Goal: Task Accomplishment & Management: Manage account settings

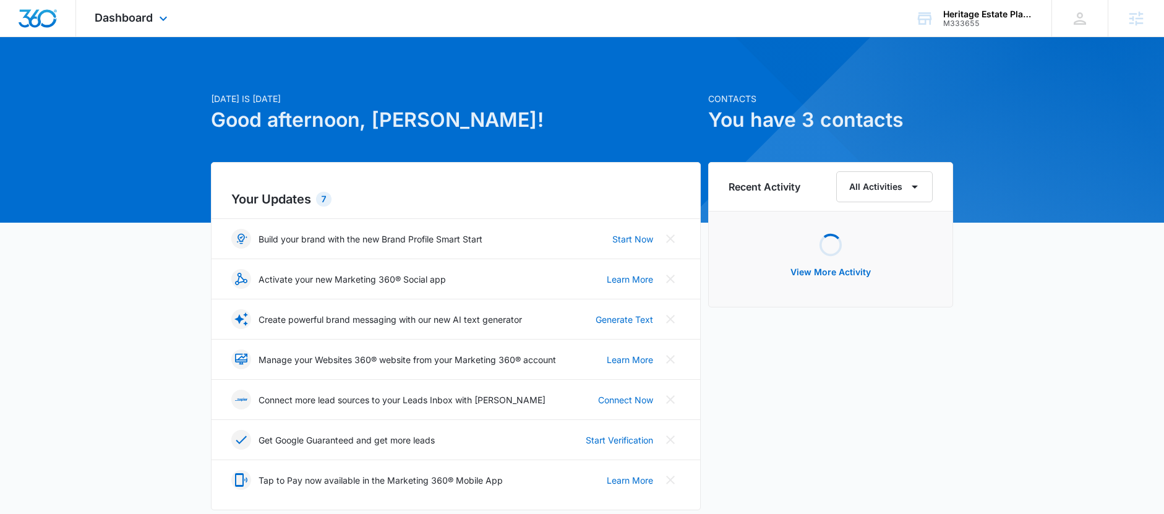
click at [147, 29] on div "Dashboard Apps Reputation Websites Forms CRM Email Social Payments POS Content …" at bounding box center [132, 18] width 113 height 36
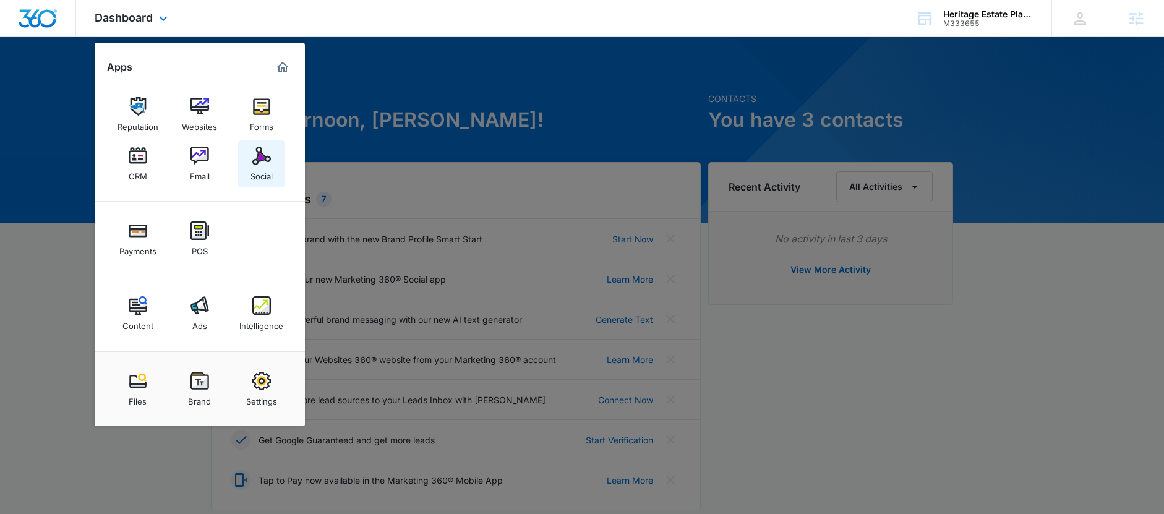
click at [264, 173] on div "Social" at bounding box center [262, 173] width 22 height 16
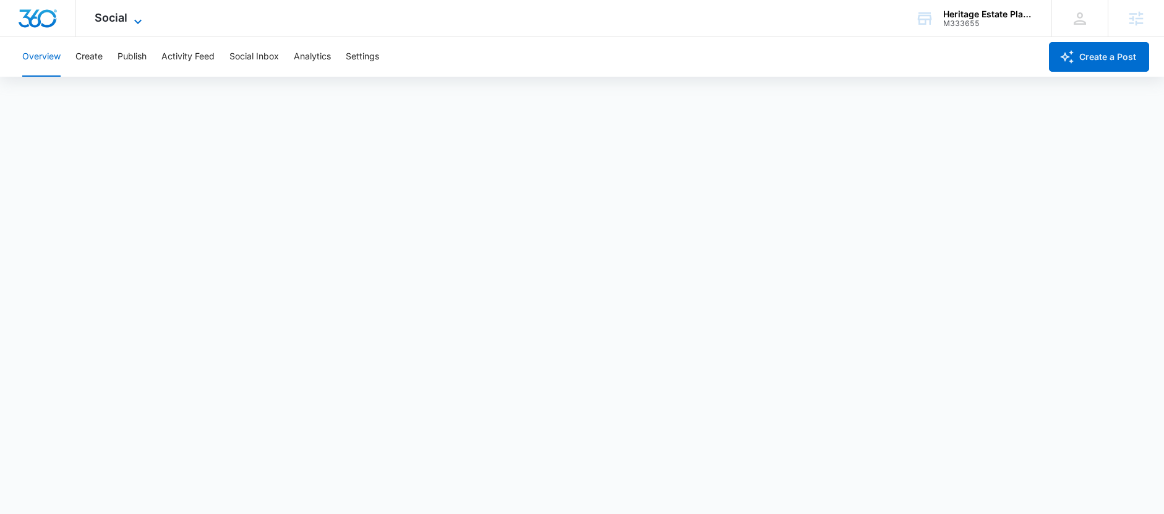
click at [108, 17] on span "Social" at bounding box center [111, 17] width 33 height 13
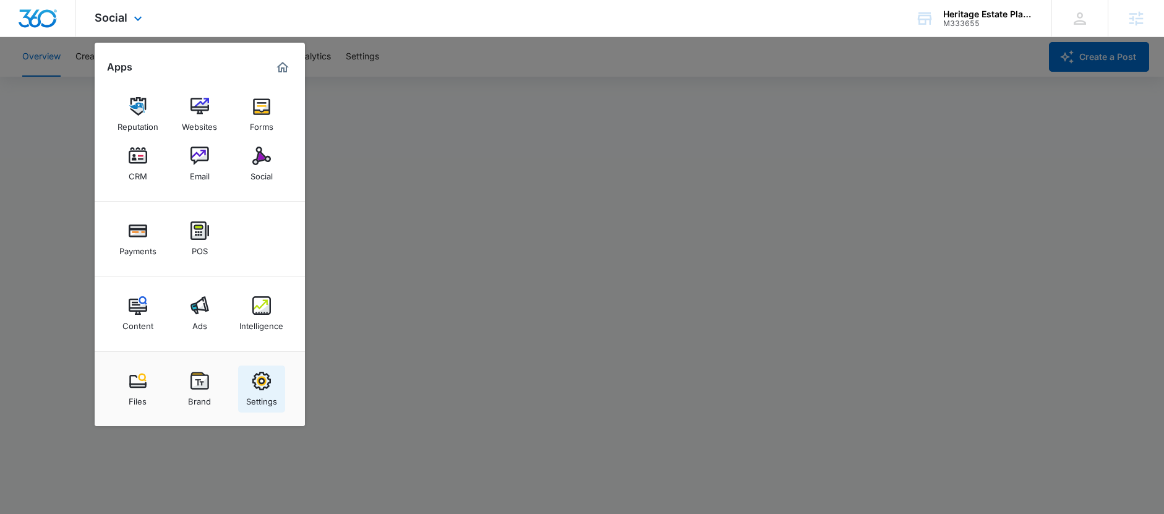
click at [264, 381] on img at bounding box center [261, 381] width 19 height 19
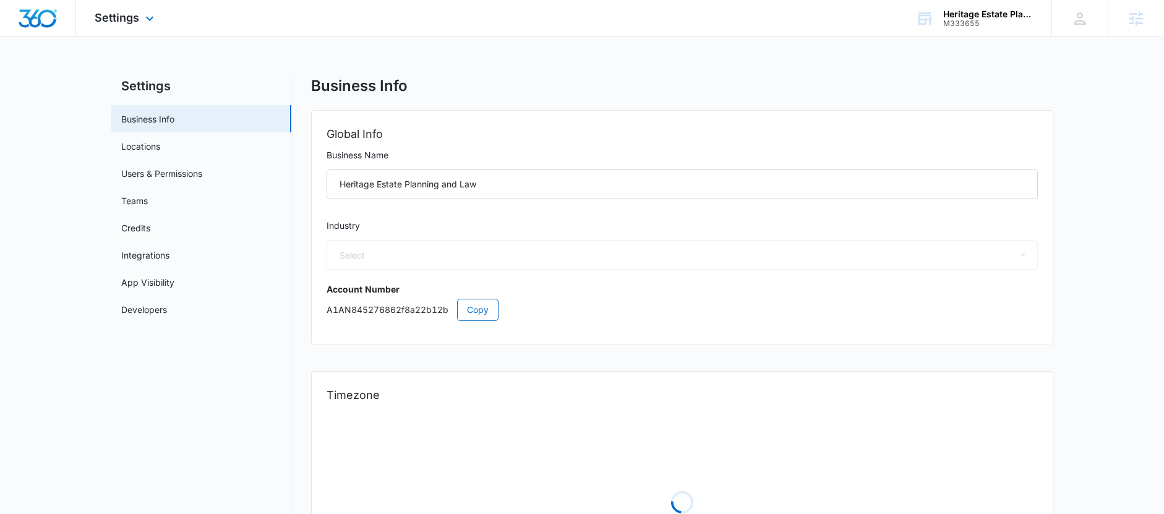
select select "52"
select select "US"
select select "America/[GEOGRAPHIC_DATA]"
click at [174, 170] on link "Users & Permissions" at bounding box center [161, 173] width 81 height 13
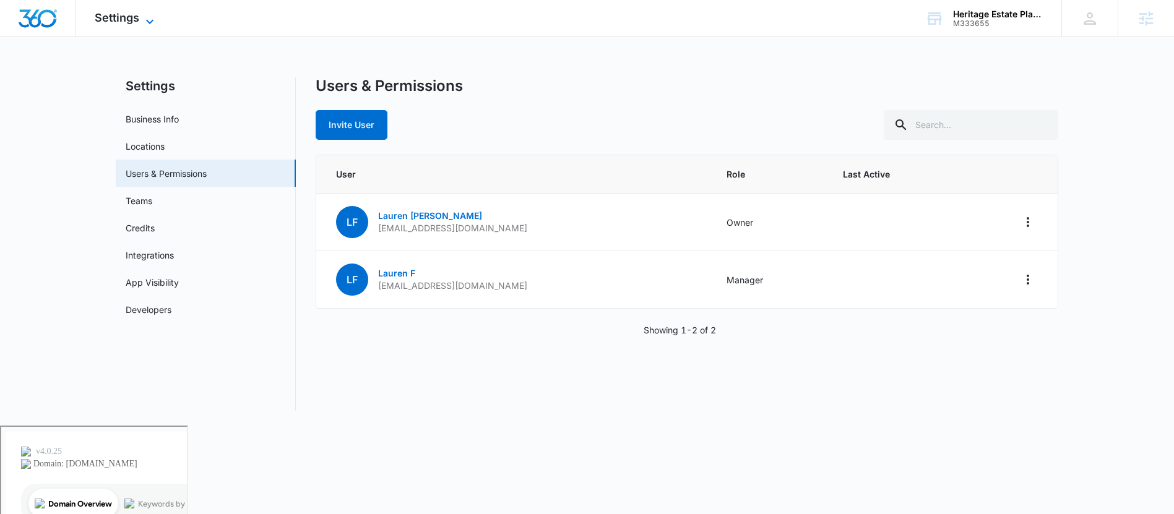
click at [136, 18] on span "Settings" at bounding box center [117, 17] width 45 height 13
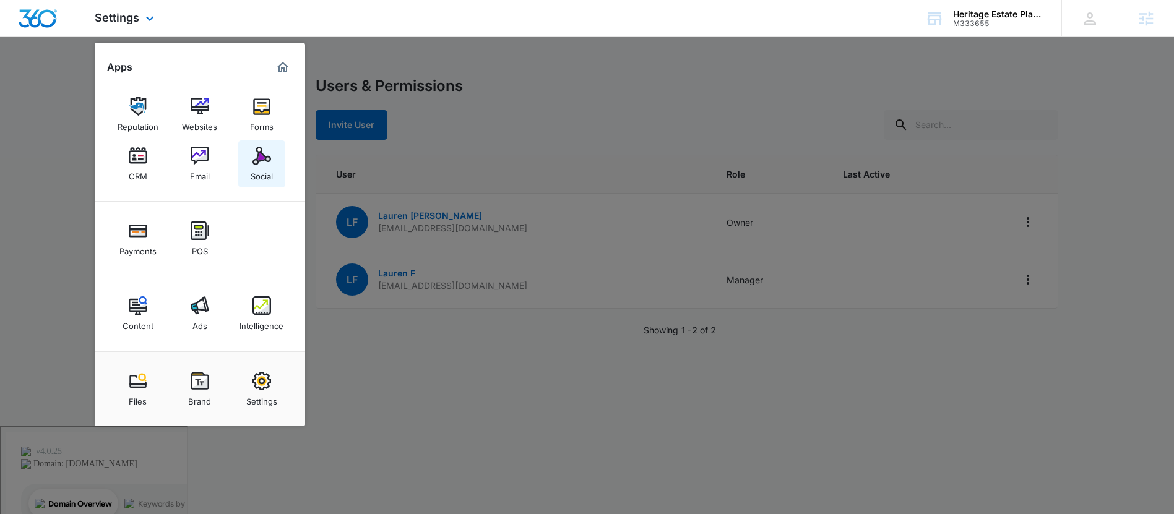
click at [254, 161] on img at bounding box center [261, 156] width 19 height 19
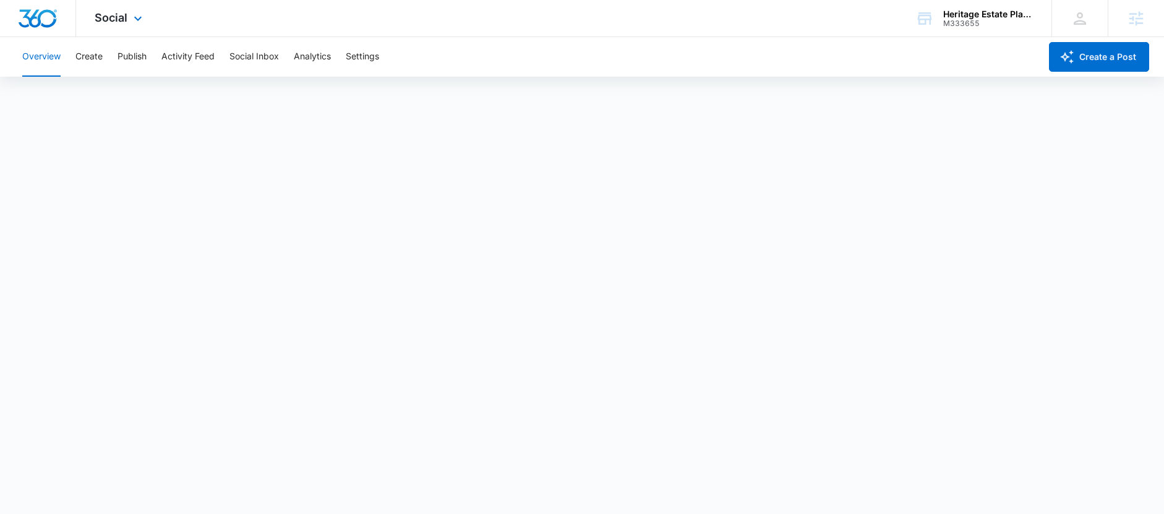
click at [30, 17] on img "Dashboard" at bounding box center [38, 18] width 40 height 19
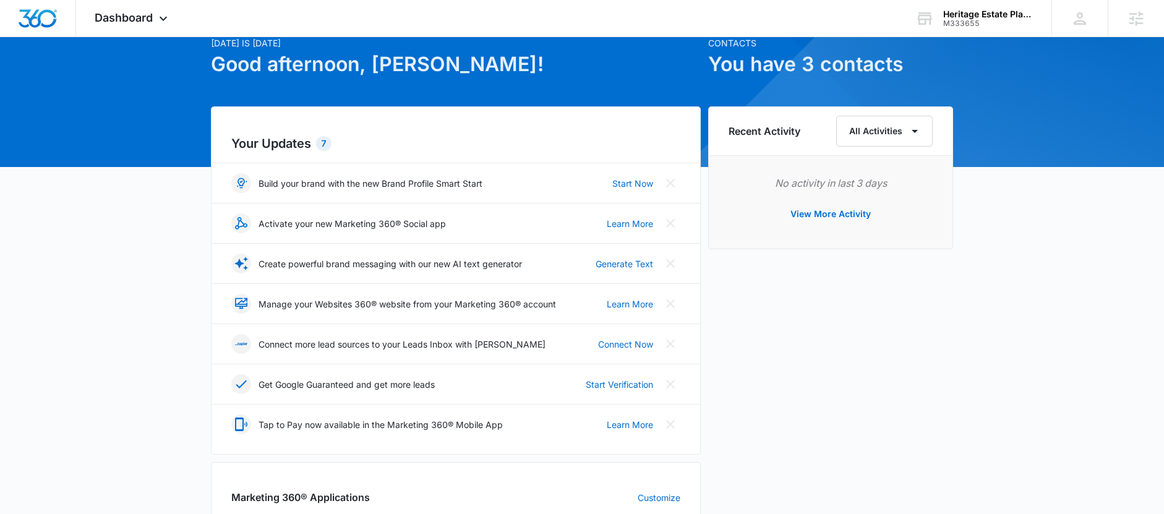
scroll to position [67, 0]
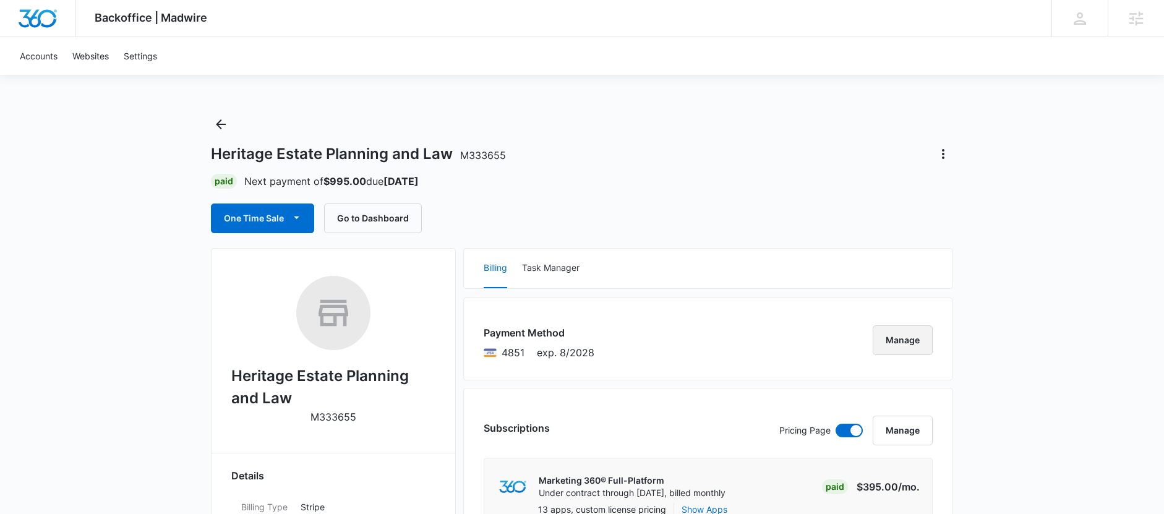
click at [906, 343] on button "Manage" at bounding box center [903, 340] width 60 height 30
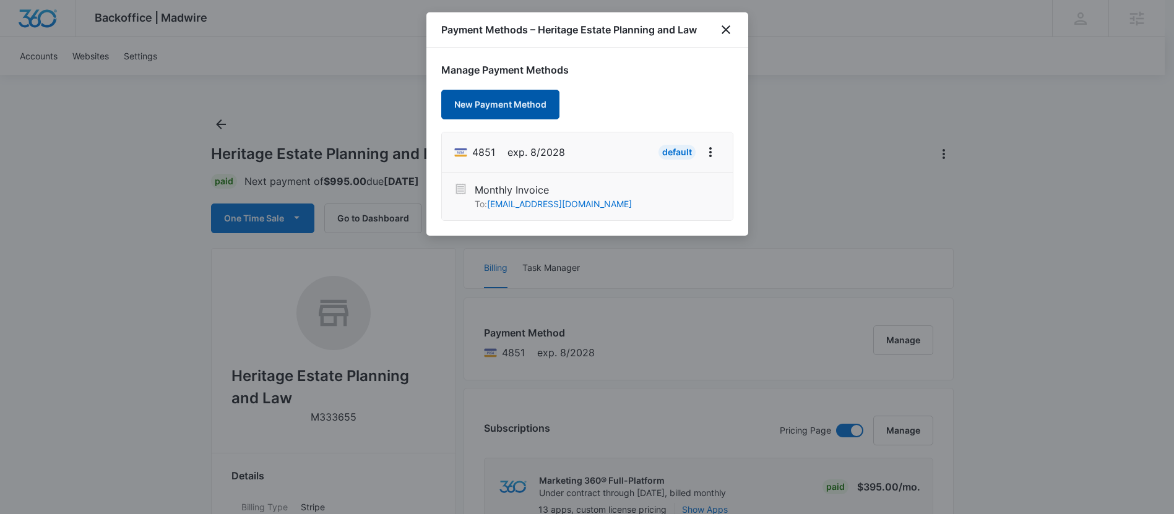
click at [526, 111] on button "New Payment Method" at bounding box center [500, 105] width 118 height 30
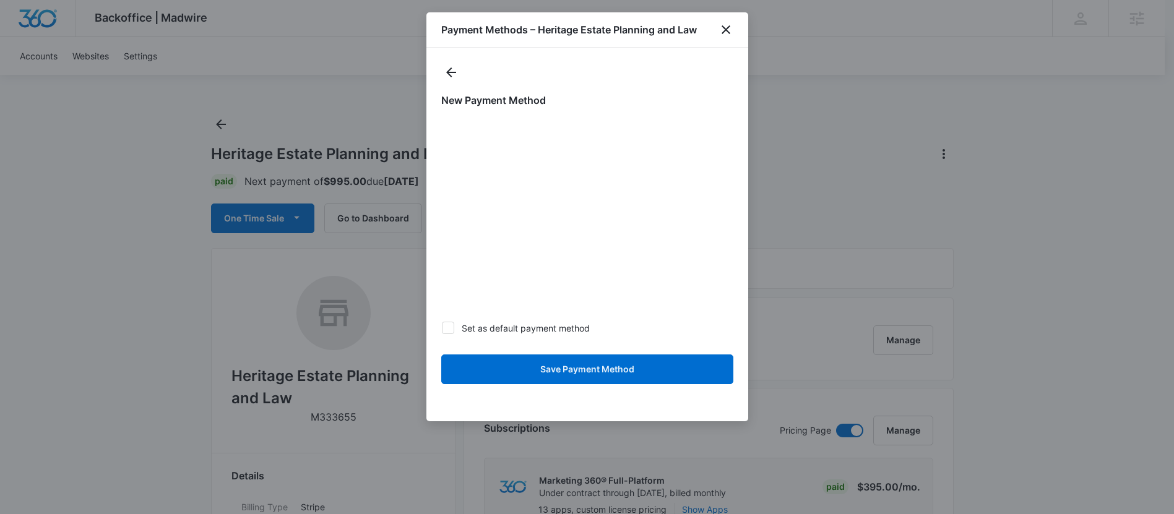
click at [452, 325] on icon at bounding box center [447, 327] width 11 height 11
click at [442, 328] on input "Set as default payment method" at bounding box center [441, 328] width 1 height 1
checkbox input "true"
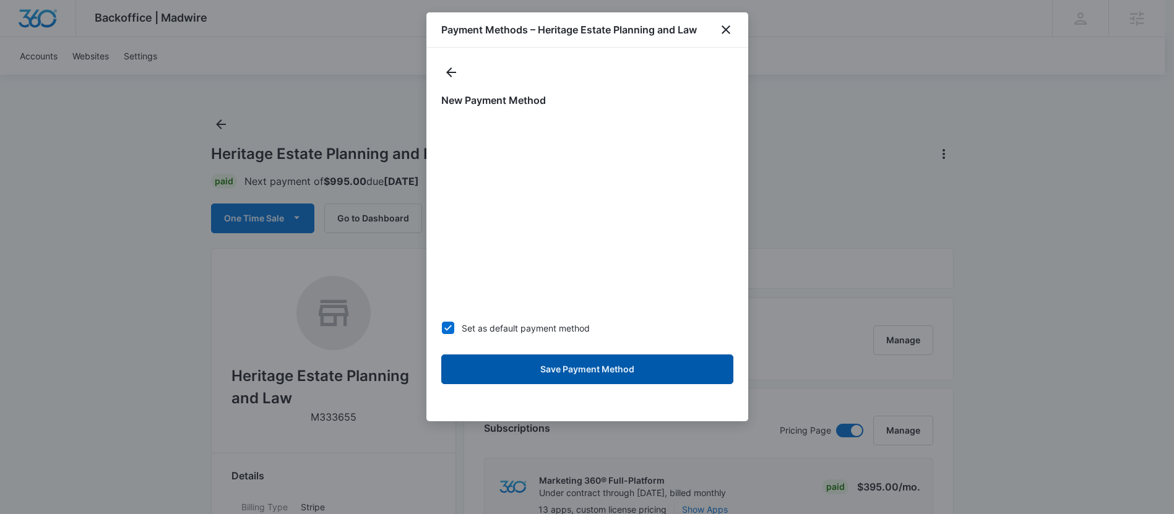
click at [559, 372] on button "Save Payment Method" at bounding box center [587, 369] width 292 height 30
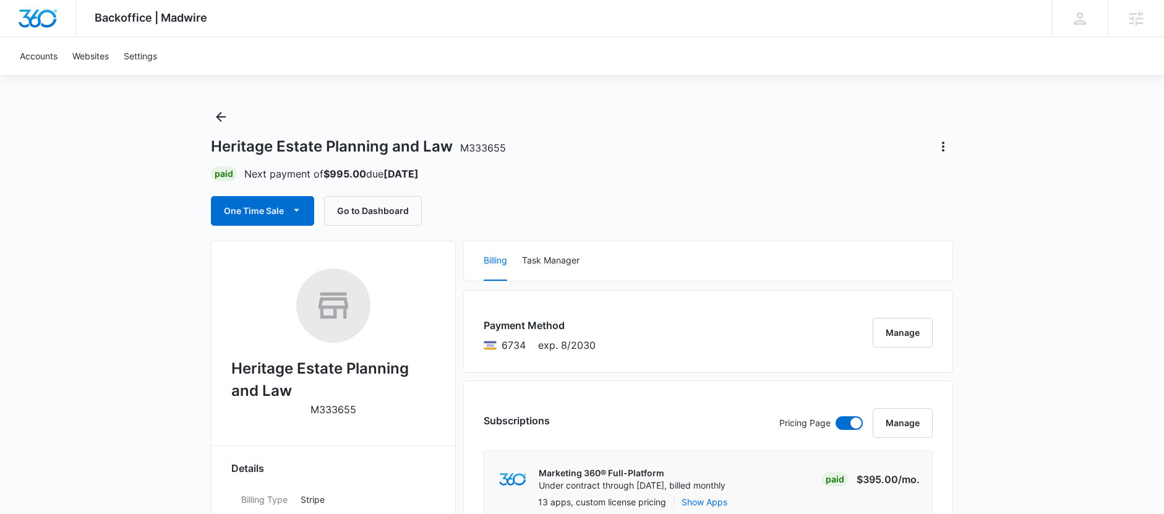
scroll to position [18, 0]
